Goal: Find specific page/section: Find specific page/section

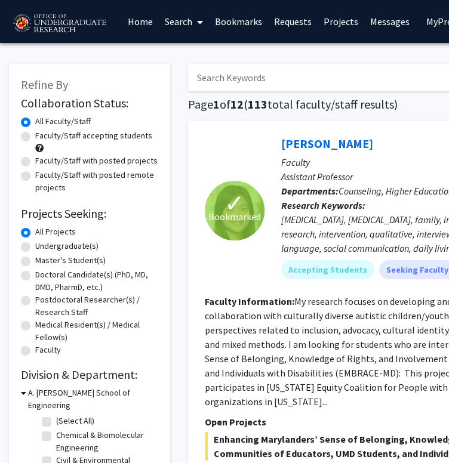
click at [251, 23] on link "Bookmarks" at bounding box center [238, 22] width 59 height 42
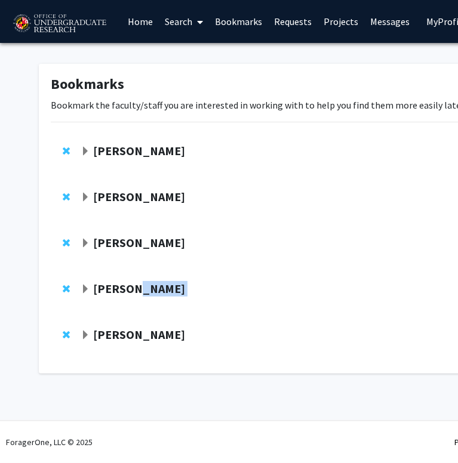
drag, startPoint x: 127, startPoint y: 302, endPoint x: 127, endPoint y: 294, distance: 7.8
click at [127, 294] on div "[PERSON_NAME] Compose Request" at bounding box center [367, 293] width 573 height 22
click at [127, 294] on strong "[PERSON_NAME]" at bounding box center [139, 288] width 92 height 15
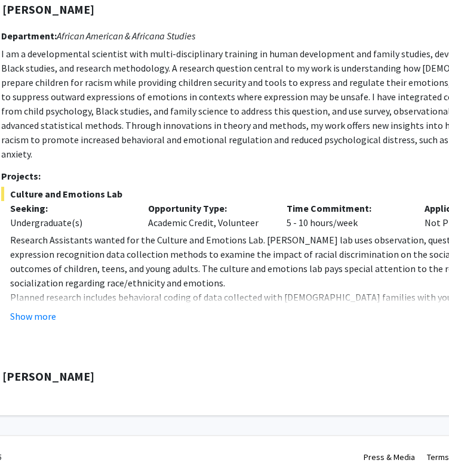
scroll to position [279, 79]
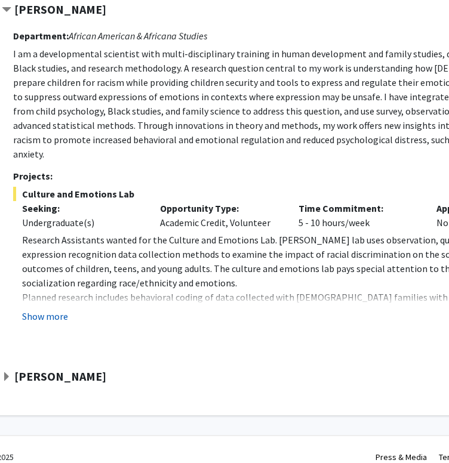
drag, startPoint x: 127, startPoint y: 294, endPoint x: 51, endPoint y: 300, distance: 76.1
click at [51, 309] on button "Show more" at bounding box center [45, 316] width 46 height 14
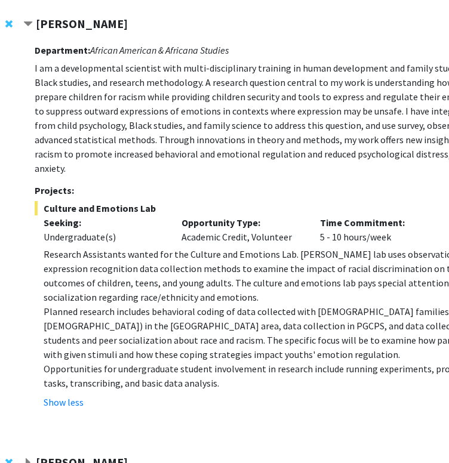
scroll to position [265, 59]
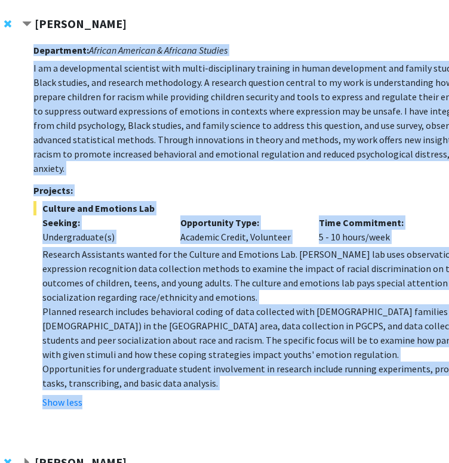
drag, startPoint x: 27, startPoint y: 66, endPoint x: 198, endPoint y: 382, distance: 359.4
click at [198, 382] on div "[PERSON_NAME] Compose Request Department: African American & Africana Studies I…" at bounding box center [308, 224] width 573 height 415
copy div "Loremipsum: Dolorsi Ametcons & Adipisci Elitsed D ei t incididuntutl etdolorem …"
click at [178, 248] on p "Research Assistants wanted for the Culture and Emotions Lab. [PERSON_NAME] lab …" at bounding box center [318, 275] width 553 height 57
